Goal: Task Accomplishment & Management: Manage account settings

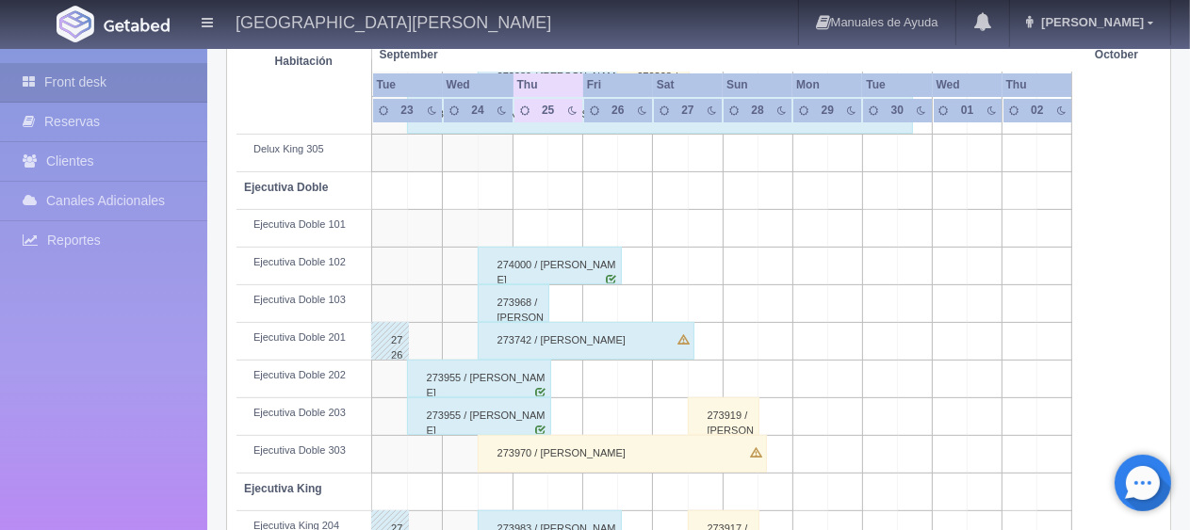
scroll to position [565, 0]
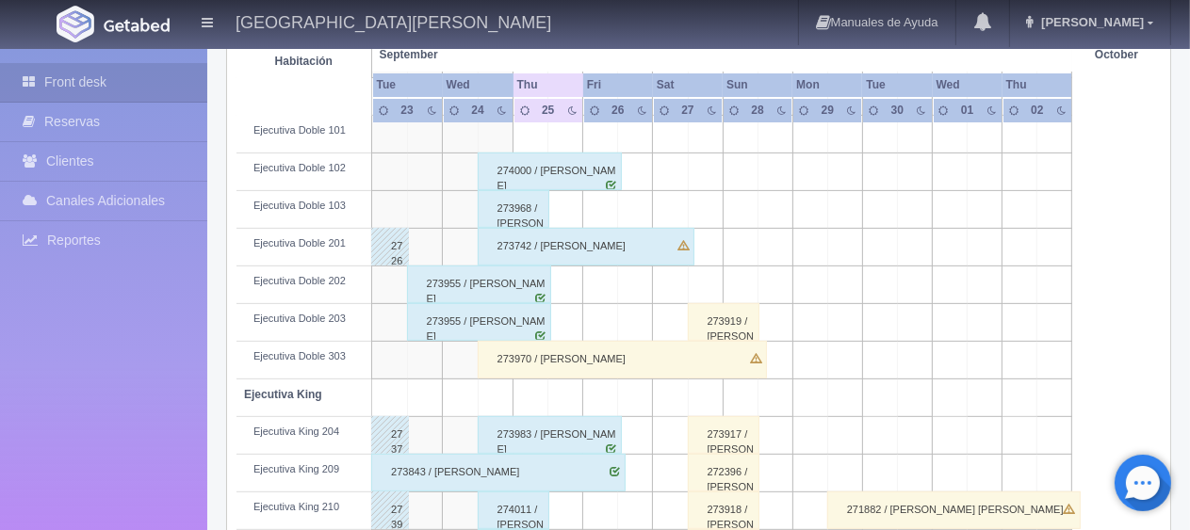
click at [595, 353] on div "273970 / [PERSON_NAME]" at bounding box center [622, 360] width 289 height 38
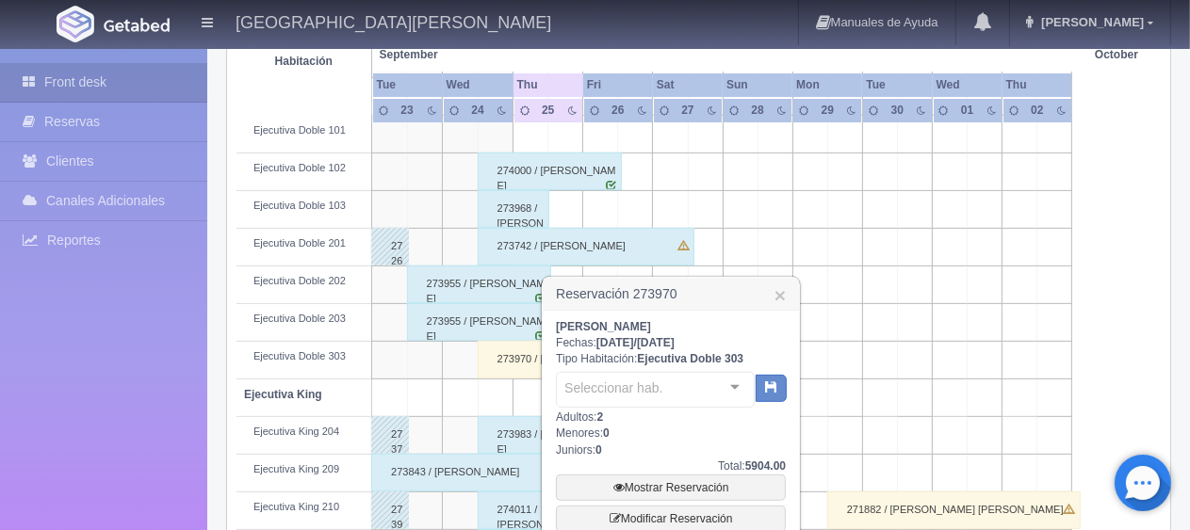
scroll to position [659, 0]
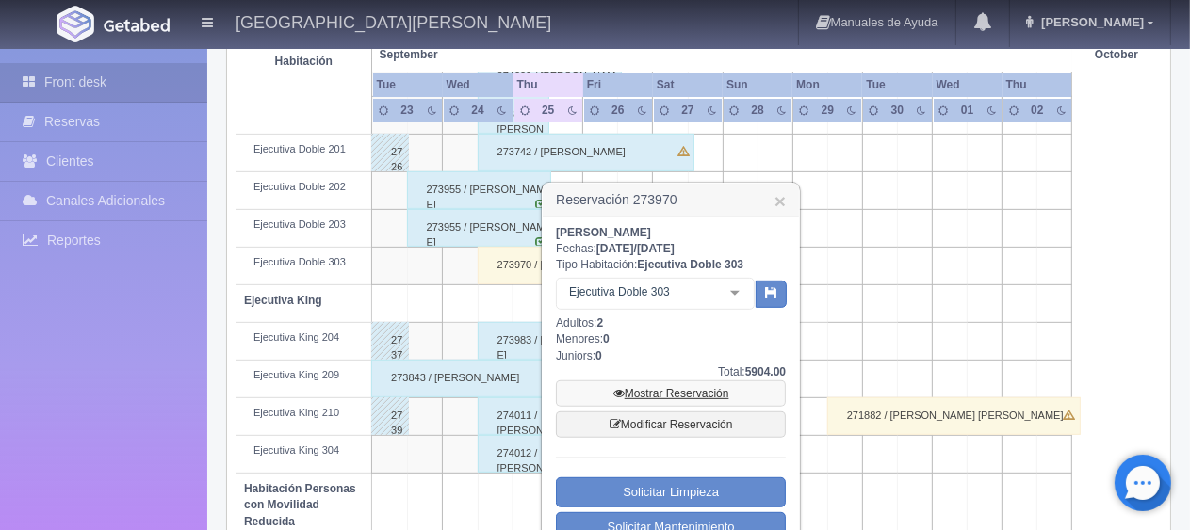
click at [685, 390] on link "Mostrar Reservación" at bounding box center [671, 394] width 230 height 26
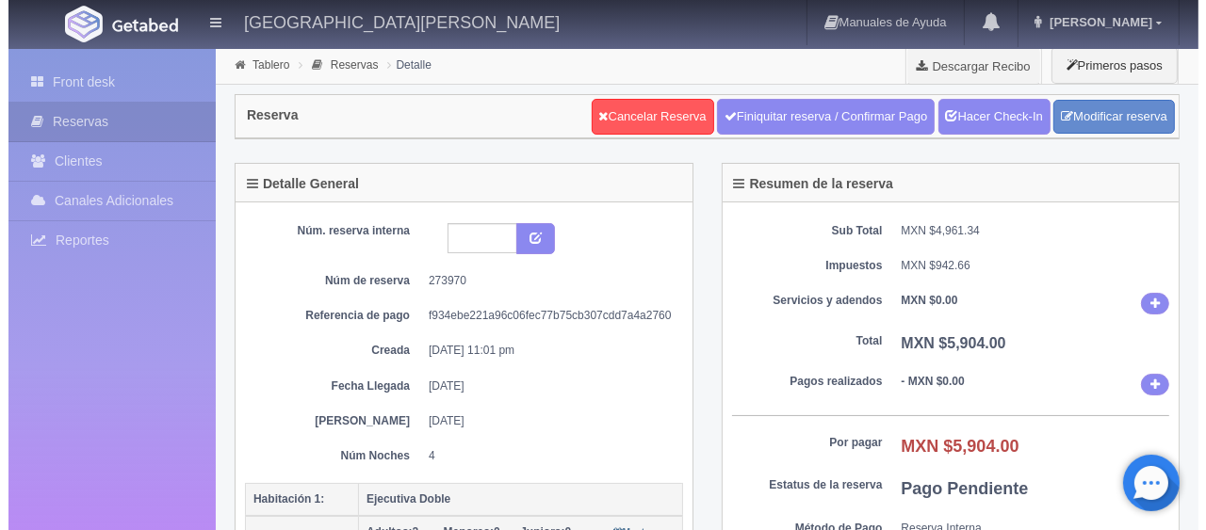
scroll to position [188, 0]
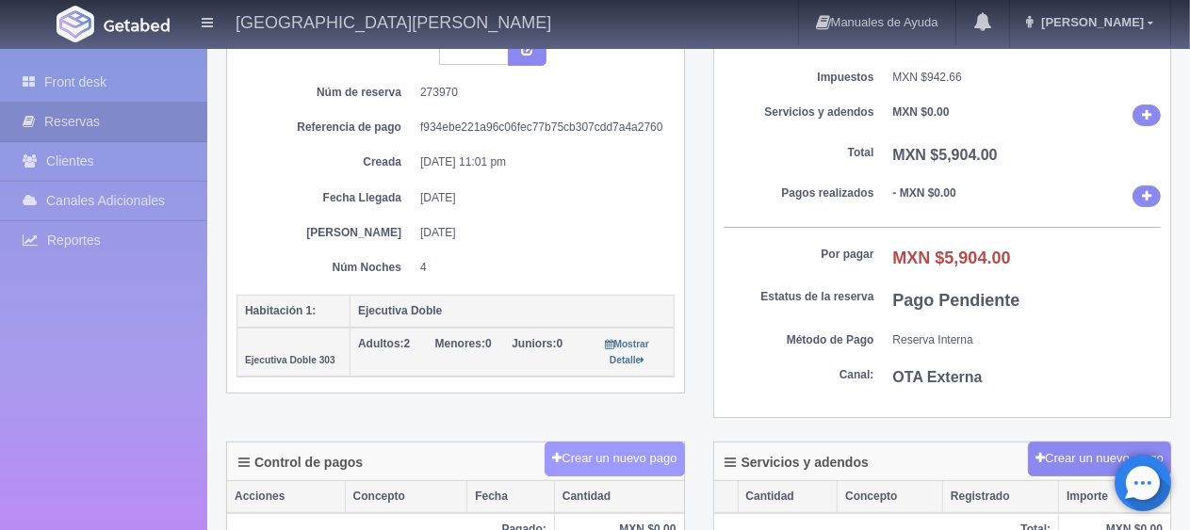
click at [651, 447] on button "Crear un nuevo pago" at bounding box center [614, 459] width 139 height 35
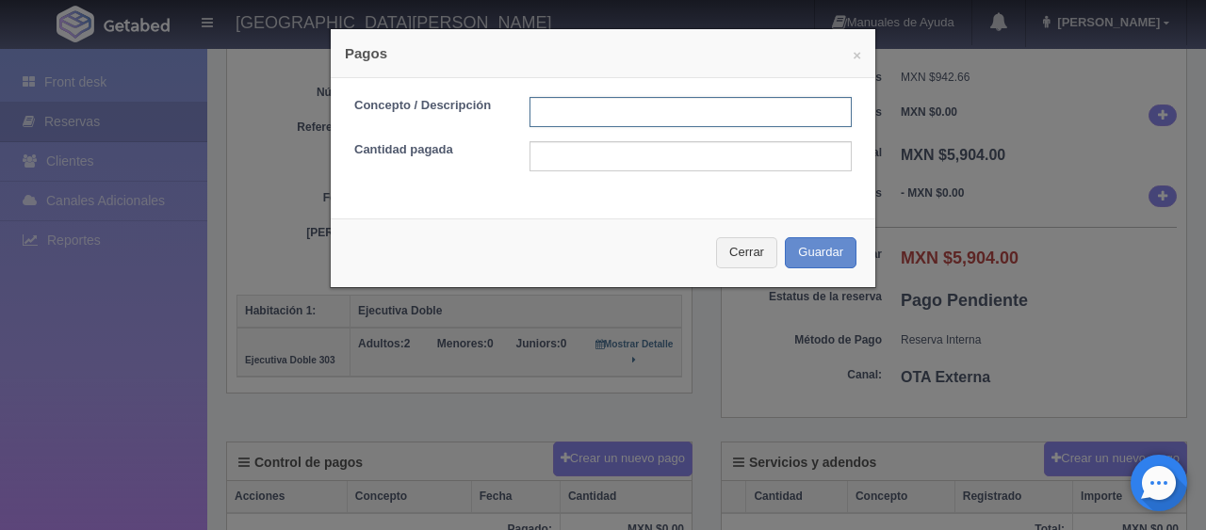
click at [598, 107] on input "text" at bounding box center [690, 112] width 322 height 30
type input "Total Tarjeta"
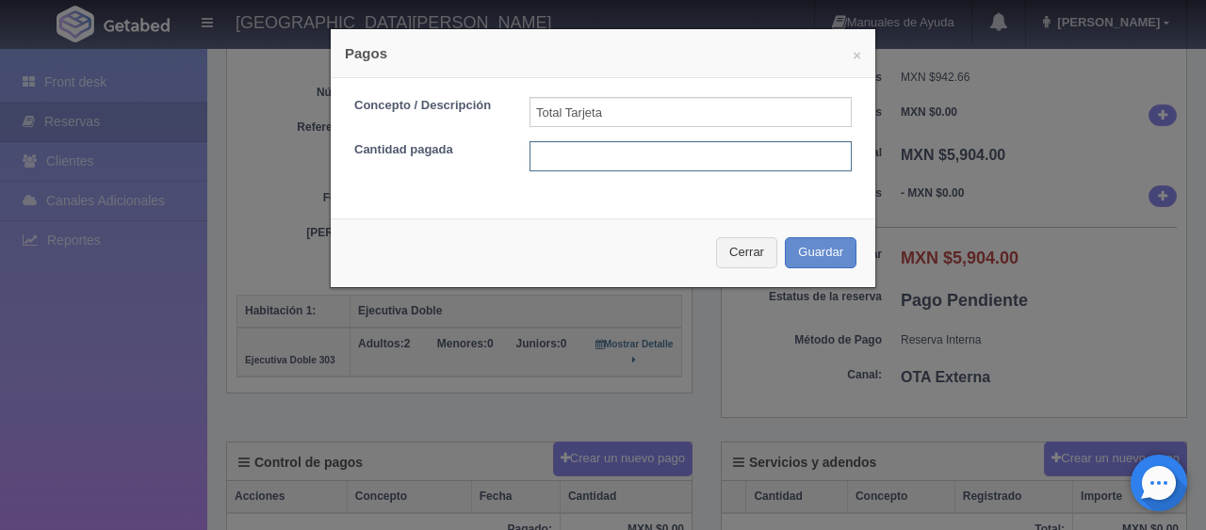
click at [640, 162] on input "text" at bounding box center [690, 156] width 322 height 30
type input "5904.00"
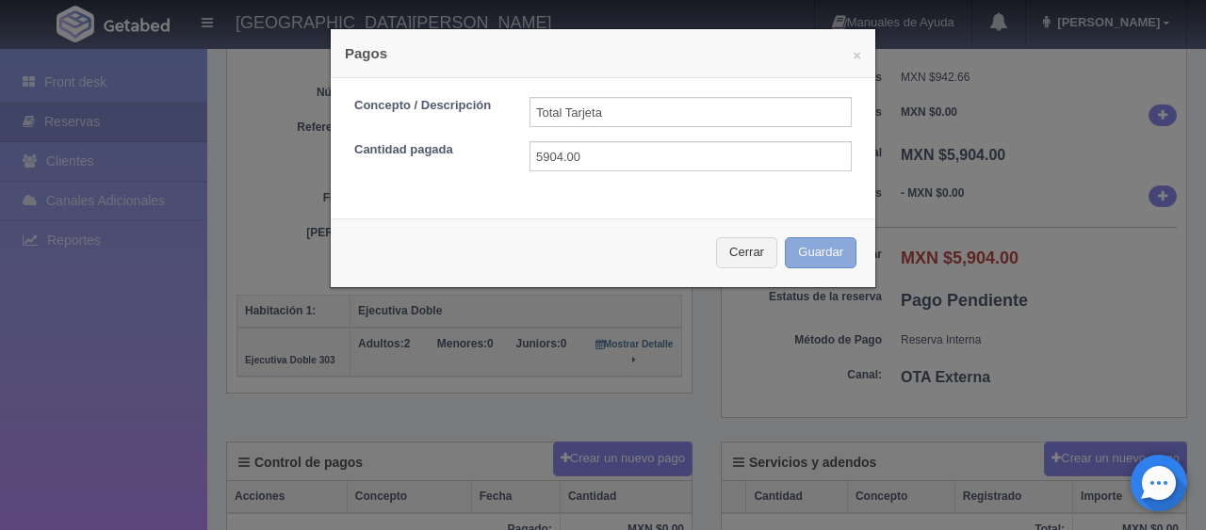
click at [828, 256] on button "Guardar" at bounding box center [821, 252] width 72 height 31
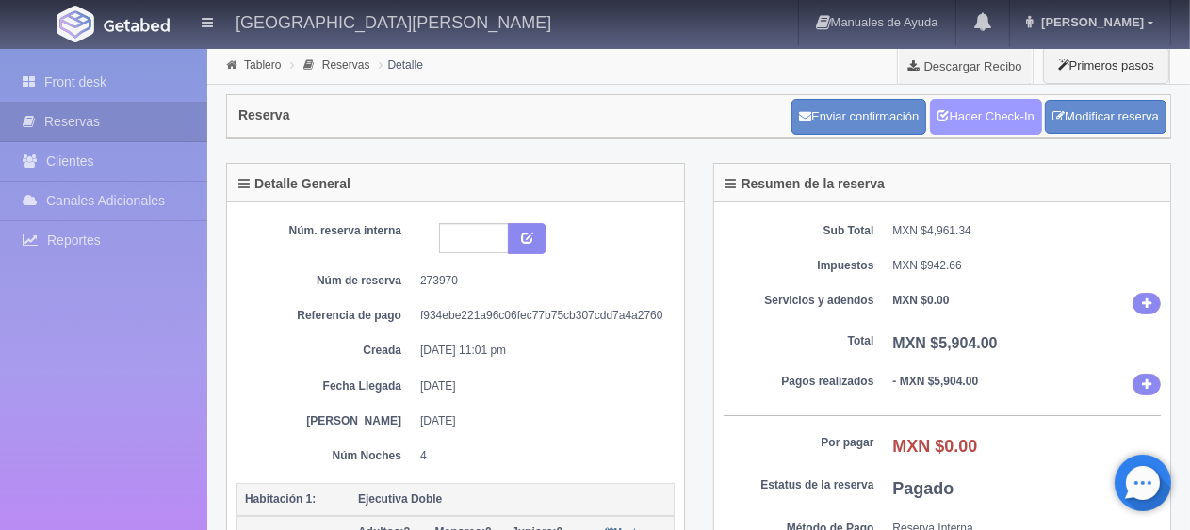
click at [984, 113] on link "Hacer Check-In" at bounding box center [986, 117] width 112 height 36
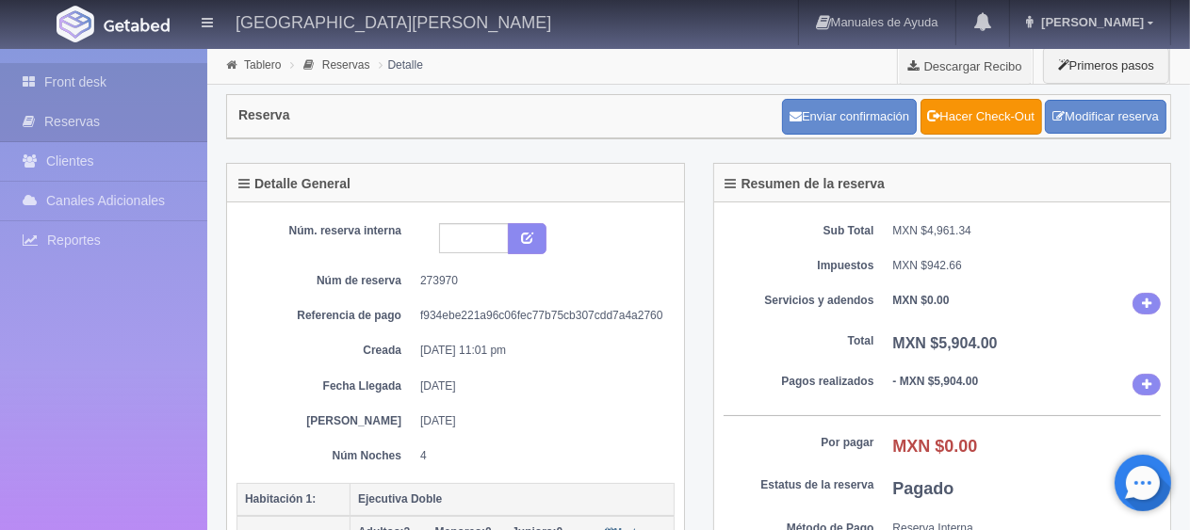
click at [82, 86] on link "Front desk" at bounding box center [103, 82] width 207 height 39
